Goal: Transaction & Acquisition: Book appointment/travel/reservation

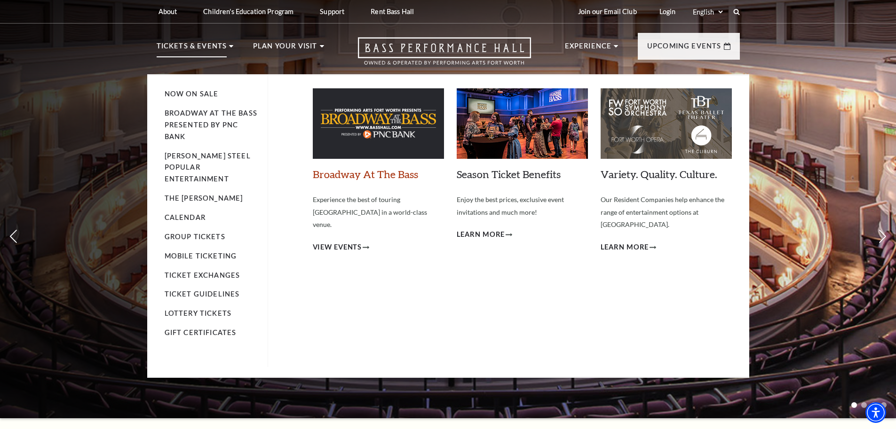
click at [354, 176] on link "Broadway At The Bass" at bounding box center [365, 174] width 105 height 13
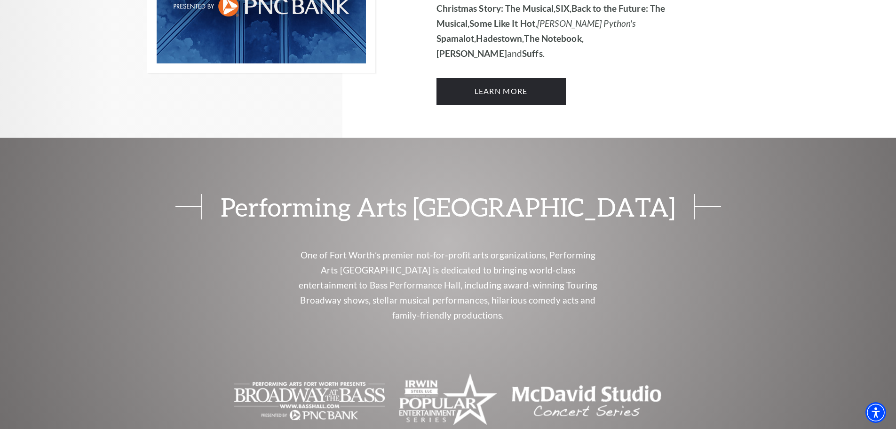
scroll to position [752, 0]
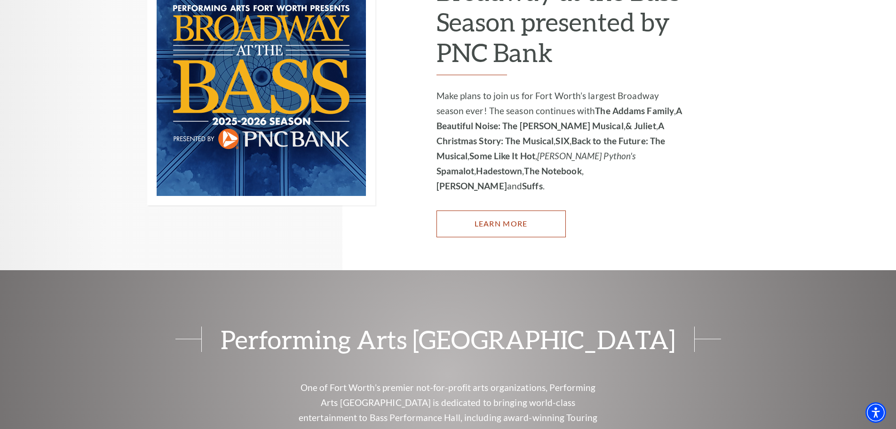
click at [518, 211] on link "Learn More" at bounding box center [500, 224] width 129 height 26
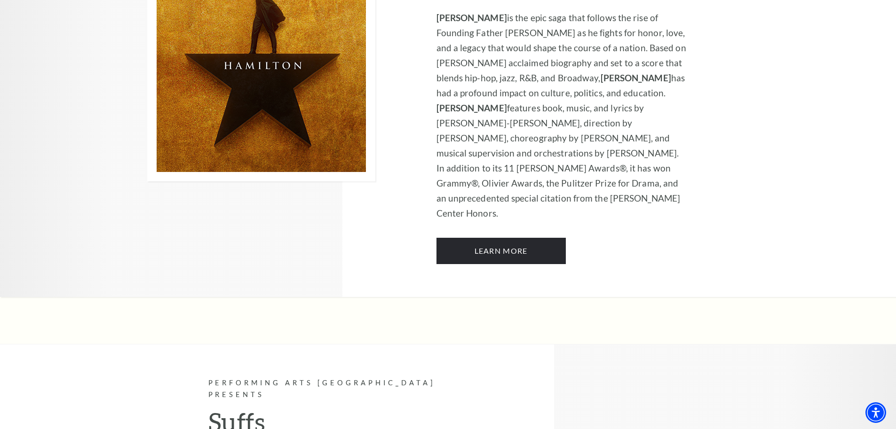
scroll to position [5823, 0]
